Goal: Share content: Share content

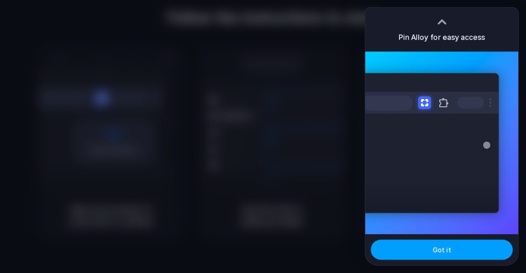
click at [420, 252] on button "Got it" at bounding box center [442, 250] width 142 height 20
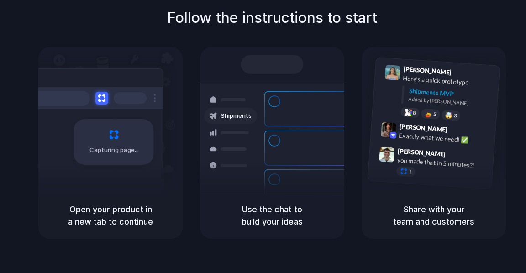
click at [420, 252] on button "Got it" at bounding box center [487, 250] width 142 height 20
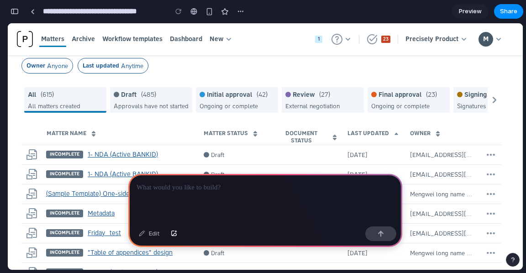
scroll to position [126, 0]
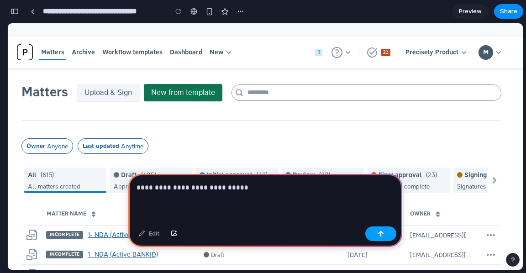
click at [379, 234] on div "button" at bounding box center [381, 234] width 6 height 6
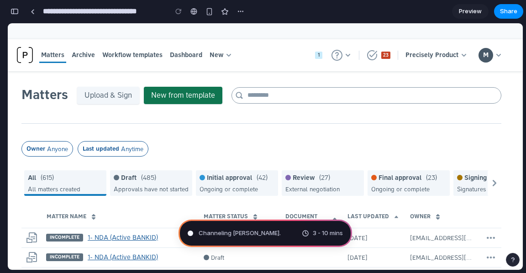
scroll to position [123, 0]
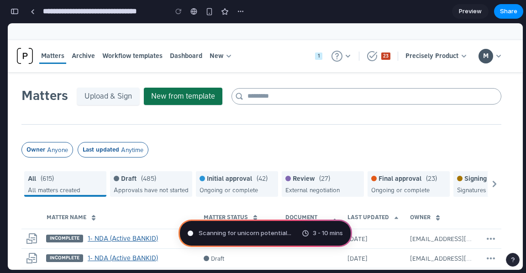
type input "**********"
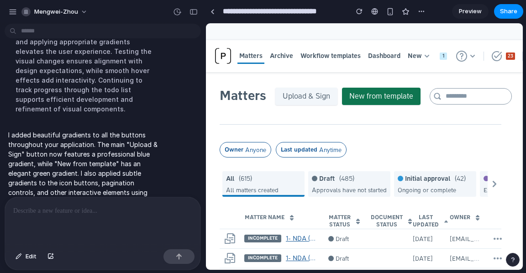
scroll to position [193, 0]
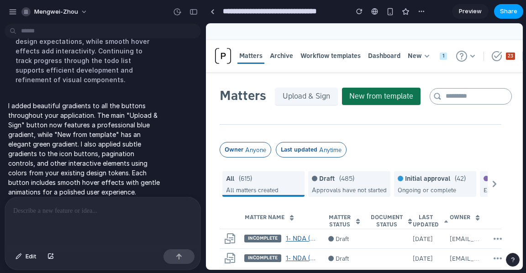
click at [516, 13] on span "Share" at bounding box center [508, 11] width 17 height 9
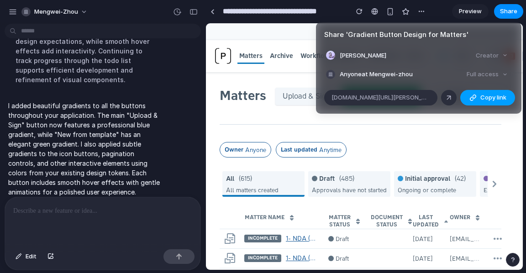
click at [482, 97] on span "Copy link" at bounding box center [493, 97] width 26 height 9
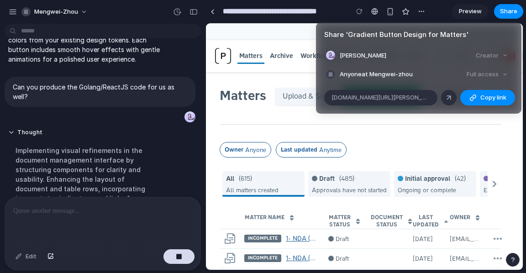
scroll to position [285, 0]
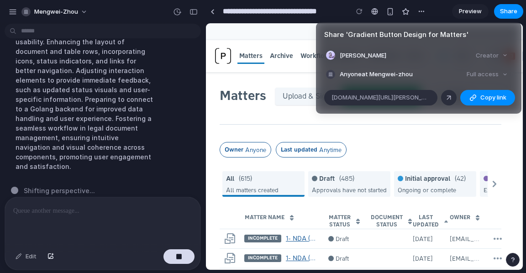
click at [347, 120] on div "Share ' Gradient Button Design for Matters ' [PERSON_NAME] Creator Anyone at Me…" at bounding box center [263, 136] width 526 height 273
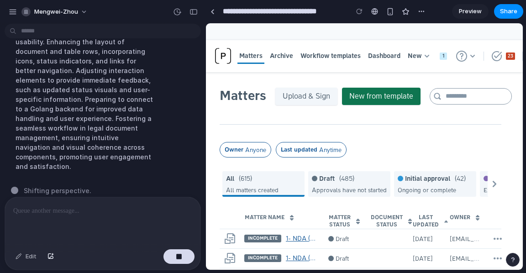
click at [516, 260] on button "button" at bounding box center [513, 260] width 14 height 14
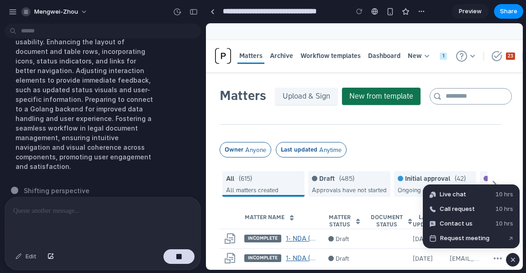
click at [516, 260] on div "button" at bounding box center [513, 259] width 8 height 11
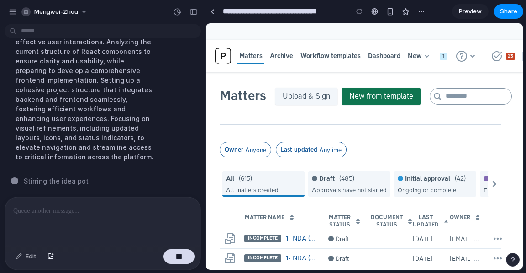
scroll to position [276, 0]
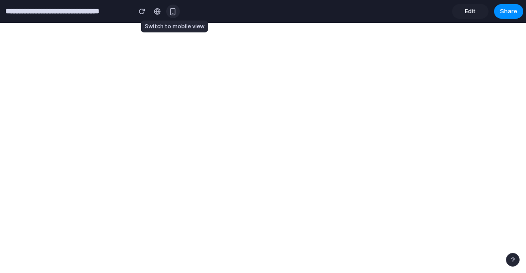
click at [170, 13] on div "button" at bounding box center [173, 12] width 8 height 8
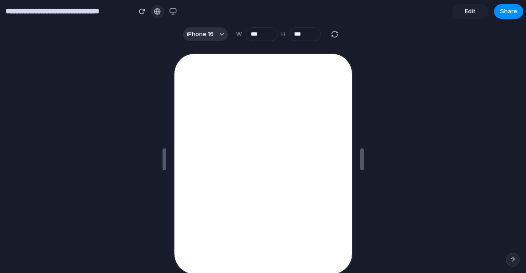
click at [163, 13] on link at bounding box center [158, 12] width 14 height 14
click at [458, 12] on link "Edit" at bounding box center [470, 11] width 37 height 15
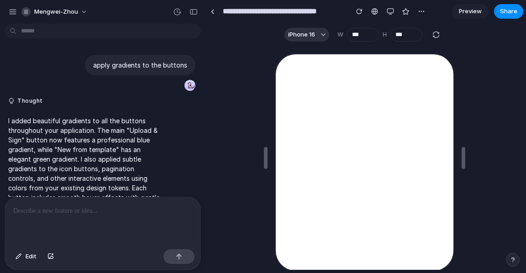
scroll to position [25, 0]
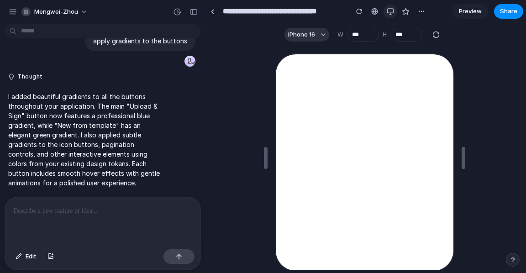
click at [390, 15] on div "button" at bounding box center [390, 11] width 7 height 7
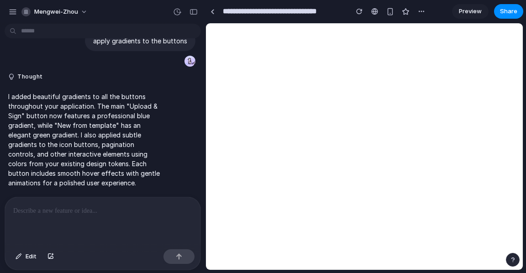
click at [81, 216] on div at bounding box center [102, 221] width 195 height 48
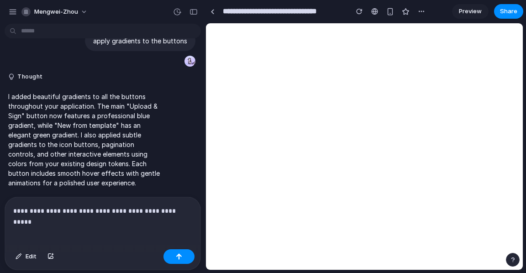
click at [19, 211] on p "**********" at bounding box center [102, 210] width 179 height 11
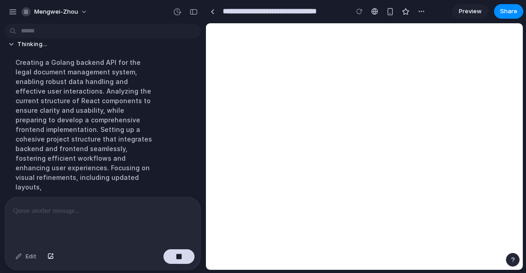
scroll to position [236, 0]
